Goal: Task Accomplishment & Management: Manage account settings

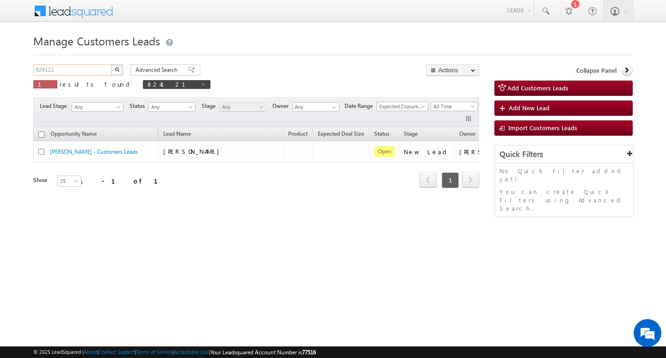
click at [89, 73] on input "824121" at bounding box center [72, 69] width 79 height 11
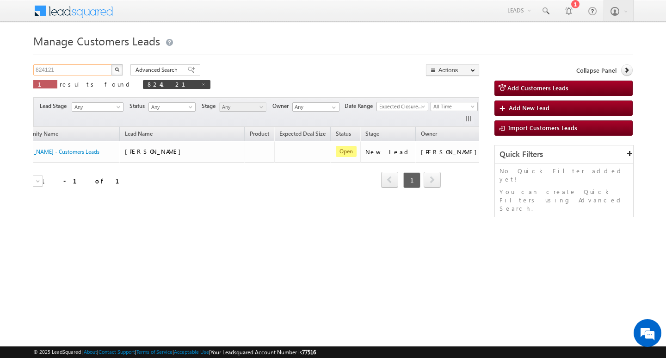
click at [89, 73] on input "824121" at bounding box center [72, 69] width 79 height 11
type input "Search Customers Leads"
click at [69, 69] on input "text" at bounding box center [72, 69] width 79 height 11
paste input "831836"
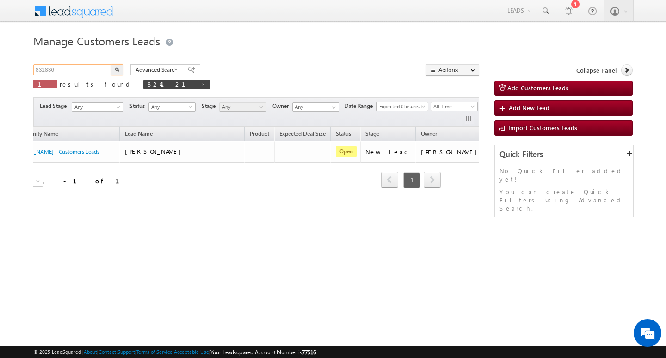
type input "831836"
click at [111, 64] on button "button" at bounding box center [117, 69] width 12 height 11
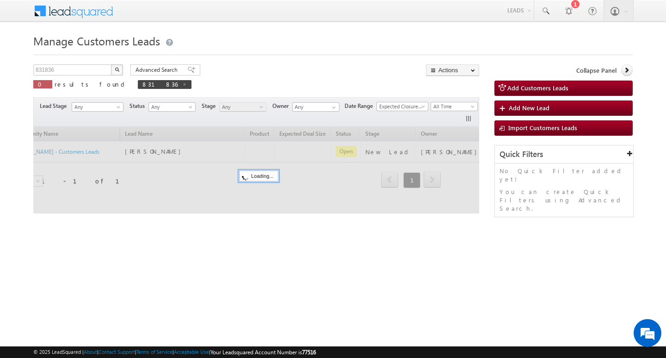
scroll to position [0, 37]
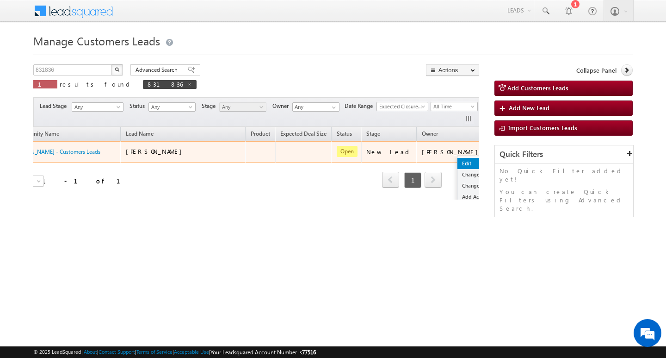
click at [457, 158] on link "Edit" at bounding box center [480, 163] width 46 height 11
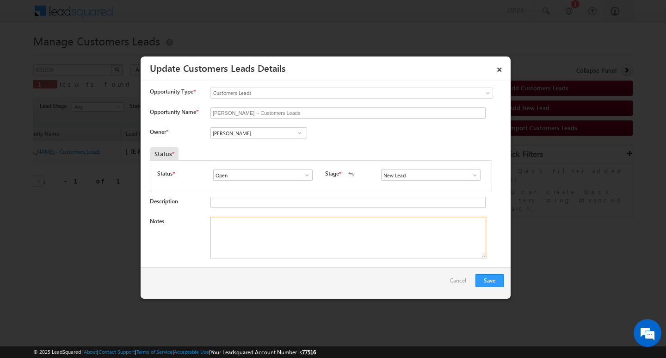
click at [296, 241] on textarea "Notes" at bounding box center [348, 237] width 276 height 42
click at [291, 240] on textarea "Notes" at bounding box center [348, 237] width 276 height 42
click at [238, 135] on input "[PERSON_NAME]" at bounding box center [258, 132] width 97 height 11
type input "="
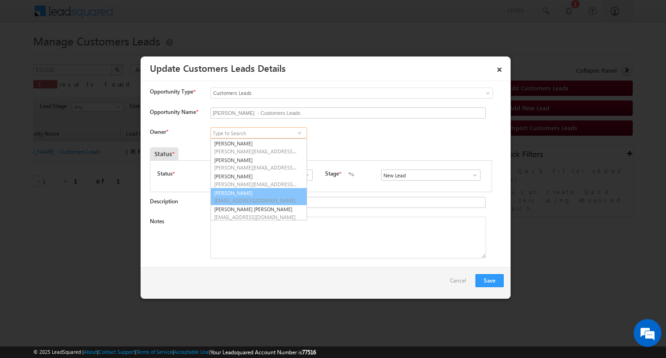
scroll to position [2, 0]
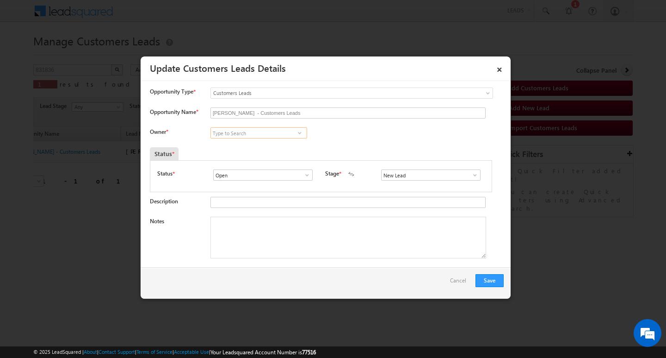
click at [231, 131] on input at bounding box center [258, 132] width 97 height 11
paste input "[PERSON_NAME]"
type input "[PERSON_NAME]"
click at [284, 243] on textarea "Notes" at bounding box center [348, 237] width 276 height 42
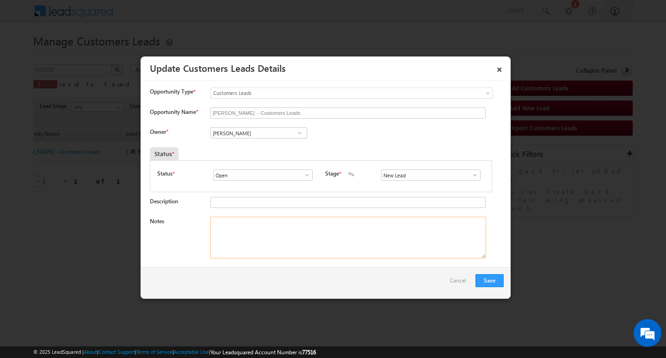
click at [278, 241] on textarea "Notes" at bounding box center [348, 237] width 276 height 42
paste textarea "PROPERTY DOCS PV AVILUE 1 CR LOAN AMOUNT 50 LAC CIBIL 750 LOAN EMI 12 K WASHING…"
type textarea "PROPERTY DOCS PV AVILUE 1 CR LOAN AMOUNT 50 LAC CIBIL 750 LOAN EMI 12 K WASHING…"
click at [446, 174] on input "New Lead" at bounding box center [430, 174] width 99 height 11
click at [470, 178] on span at bounding box center [474, 174] width 9 height 7
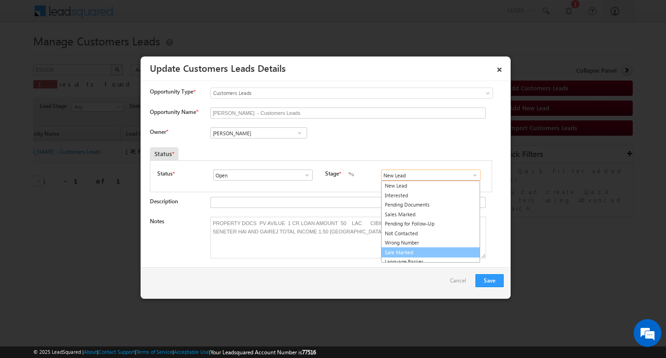
click at [439, 255] on link "Sale Marked" at bounding box center [430, 252] width 99 height 11
type input "Sale Marked"
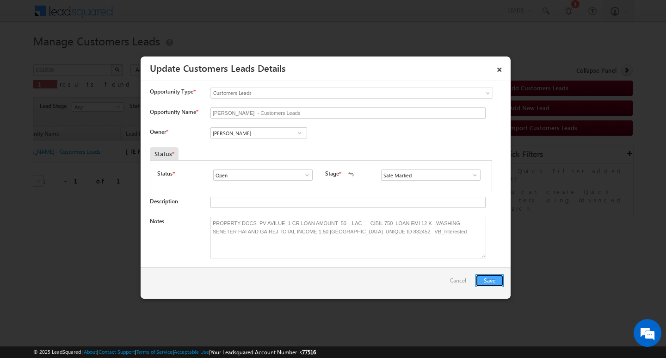
click at [488, 280] on button "Save" at bounding box center [490, 280] width 28 height 13
